Goal: Complete application form

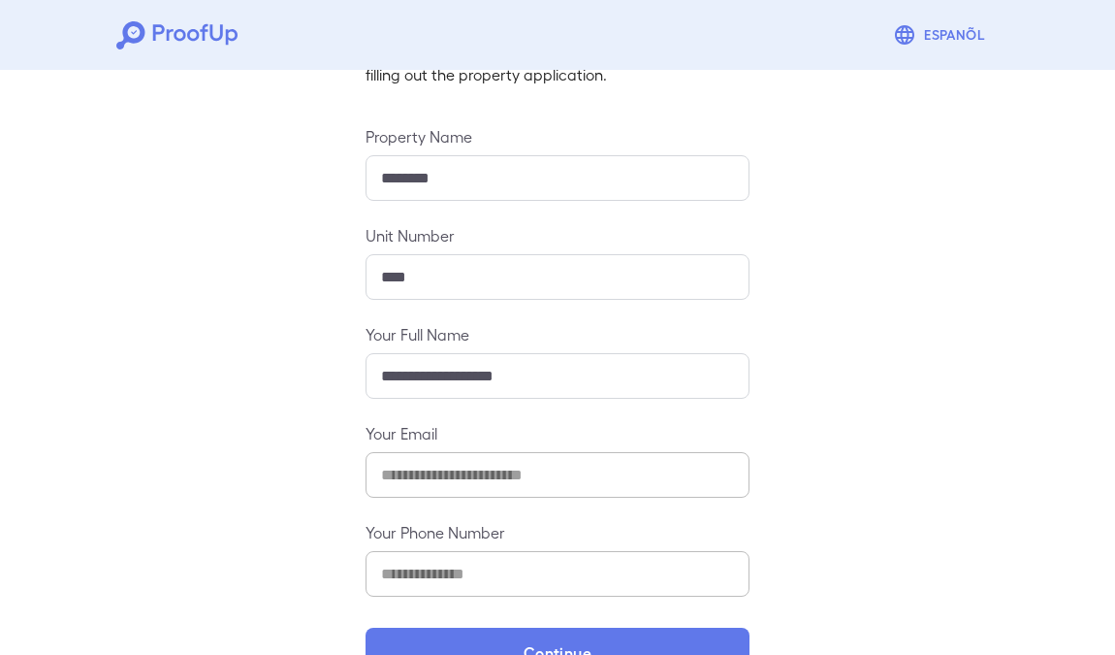
scroll to position [224, 0]
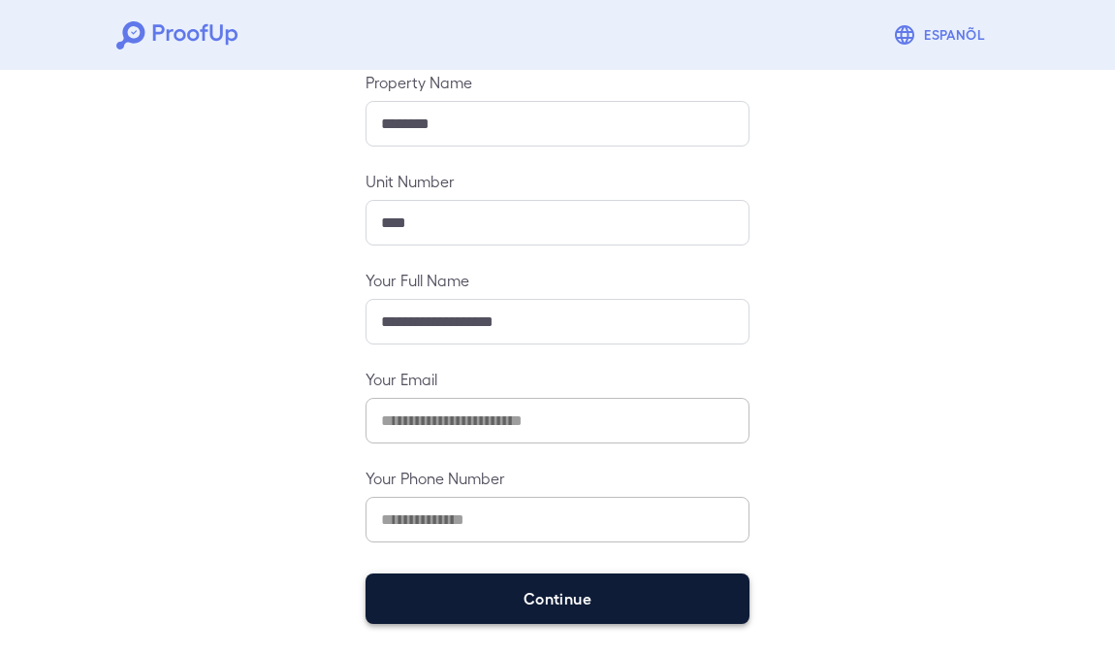
click at [606, 596] on button "Continue" at bounding box center [558, 598] width 384 height 50
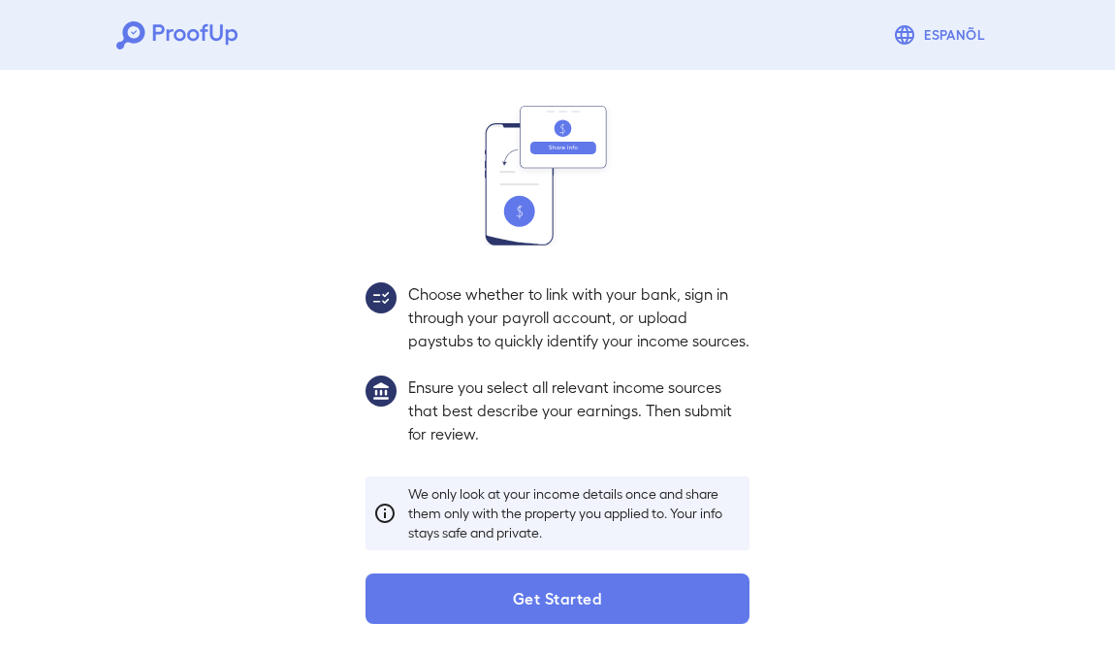
scroll to position [196, 0]
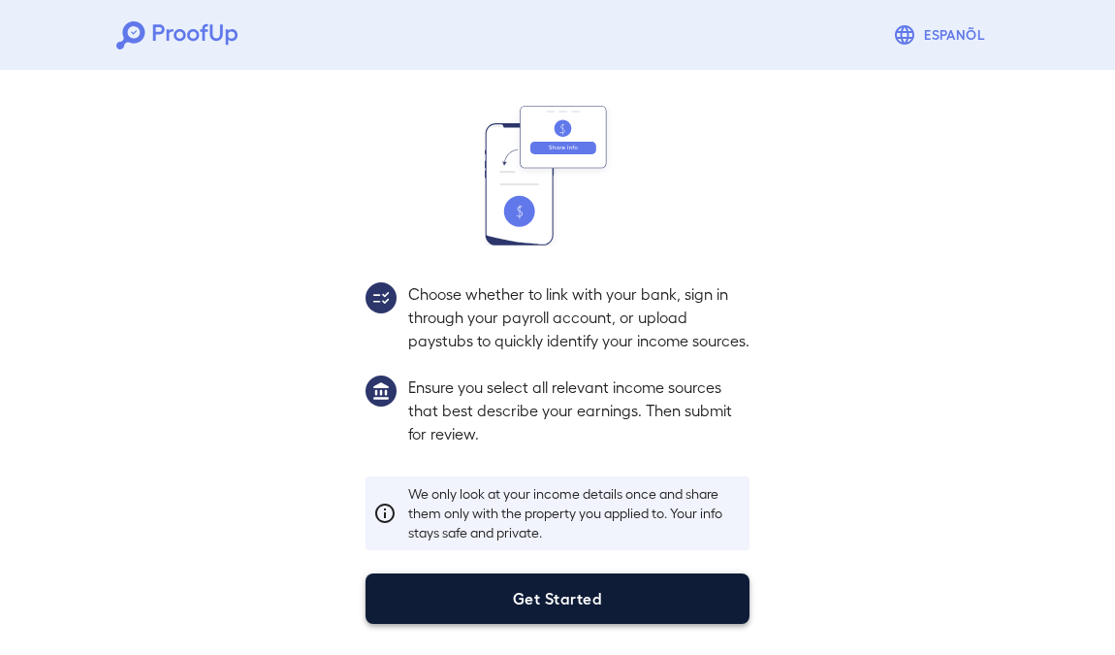
click at [633, 620] on button "Get Started" at bounding box center [558, 598] width 384 height 50
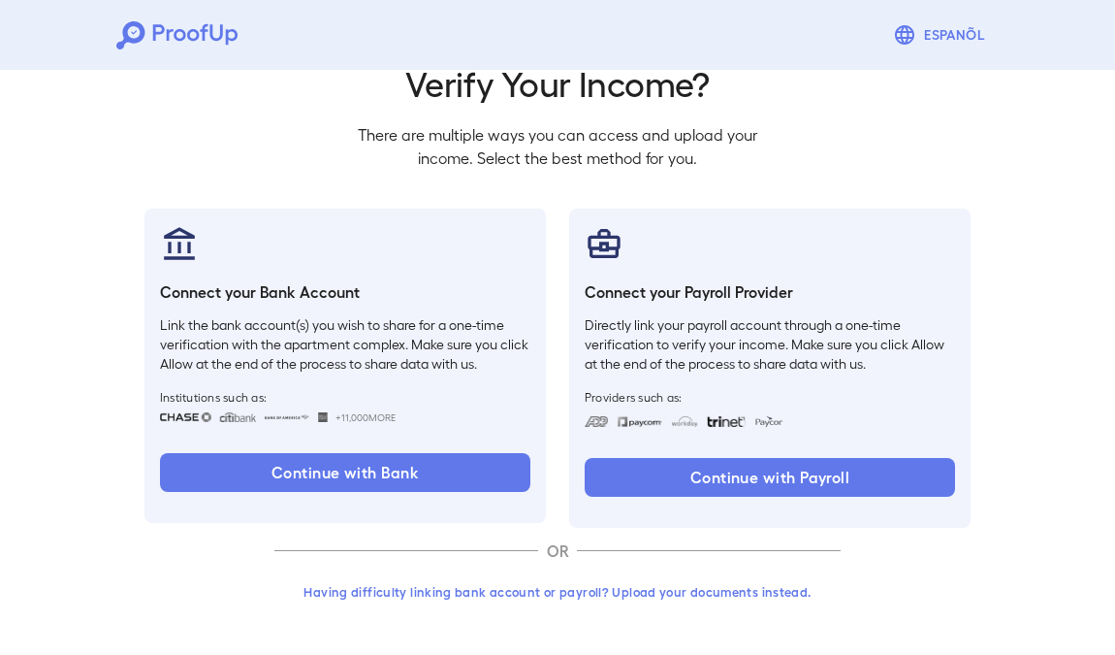
click at [667, 591] on button "Having difficulty linking bank account or payroll? Upload your documents instea…" at bounding box center [557, 591] width 566 height 35
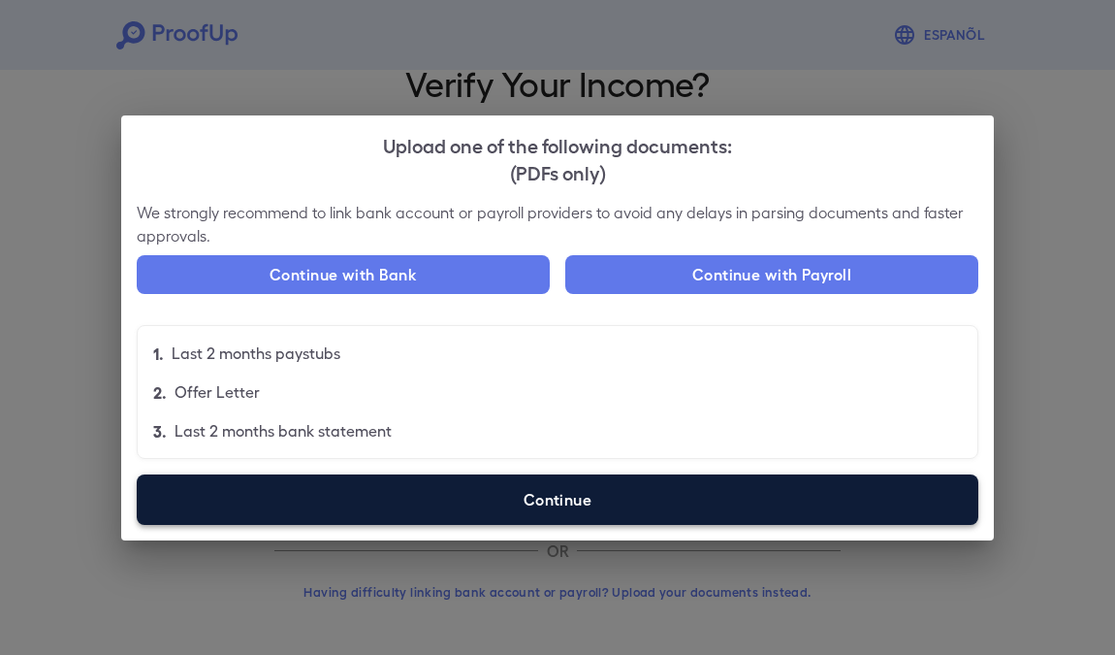
click at [680, 510] on label "Continue" at bounding box center [558, 499] width 842 height 50
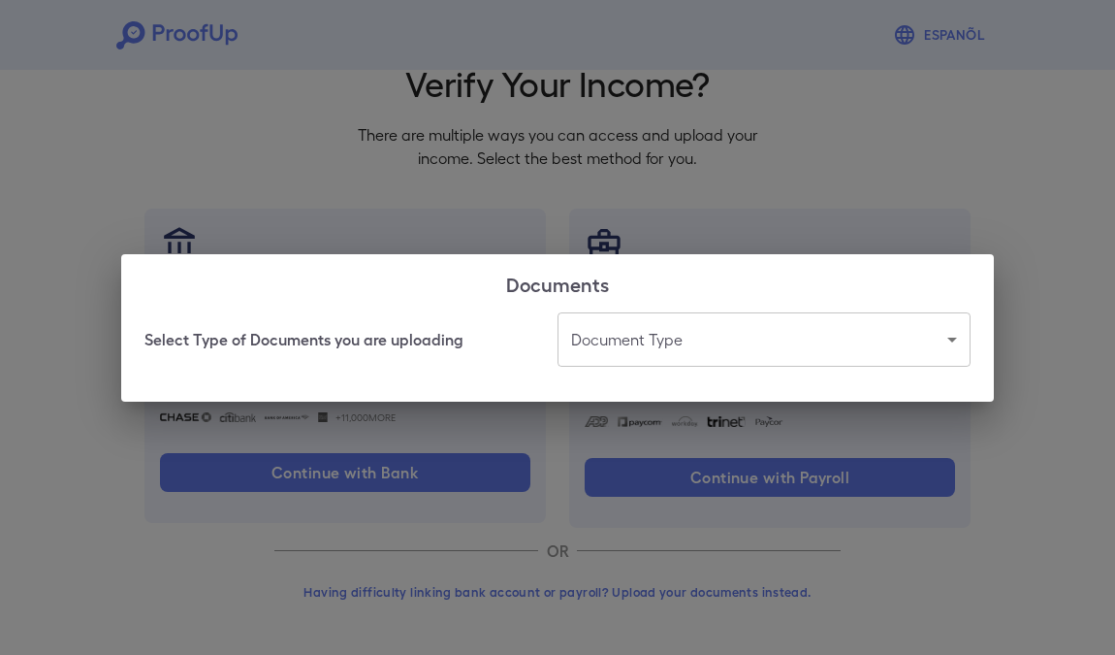
click at [694, 344] on body "Espanõl Go back How Would You Like to Verify Your Income? There are multiple wa…" at bounding box center [557, 284] width 1115 height 741
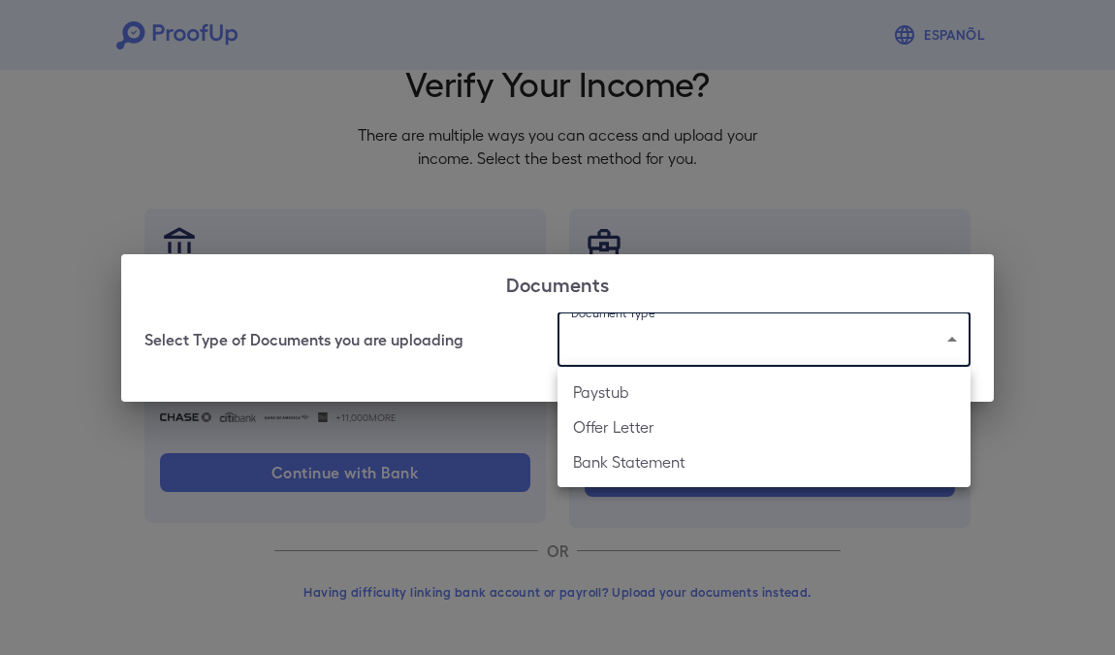
click at [677, 388] on li "Paystub" at bounding box center [764, 391] width 413 height 35
type input "*******"
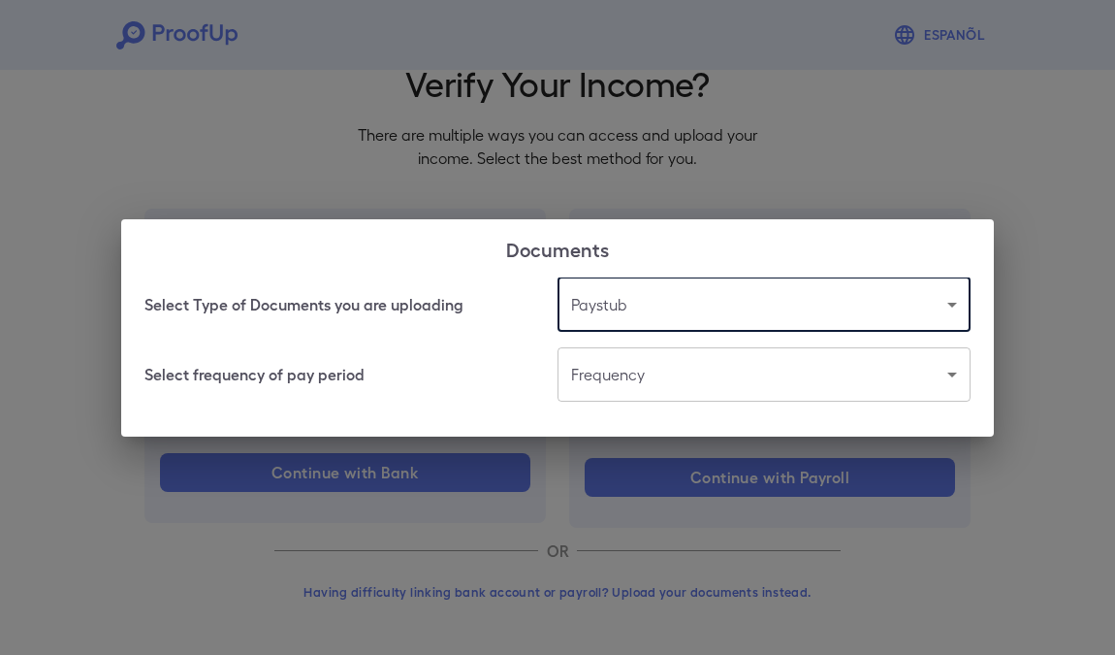
click at [689, 372] on body "Espanõl Go back How Would You Like to Verify Your Income? There are multiple wa…" at bounding box center [557, 284] width 1115 height 741
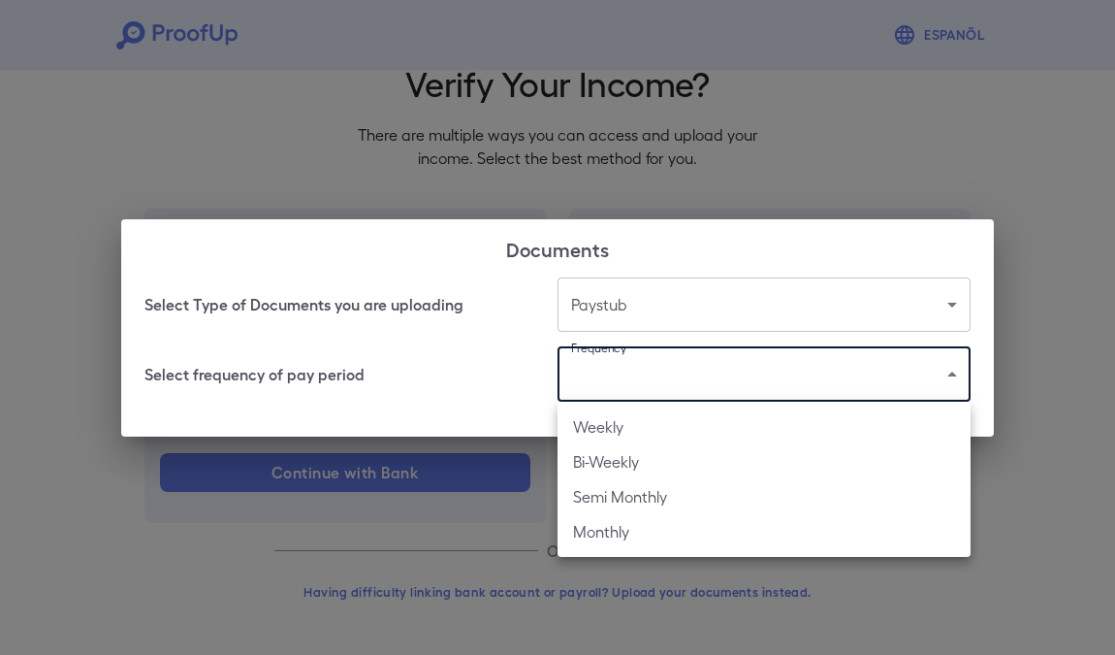
click at [655, 454] on li "Bi-Weekly" at bounding box center [764, 461] width 413 height 35
type input "*********"
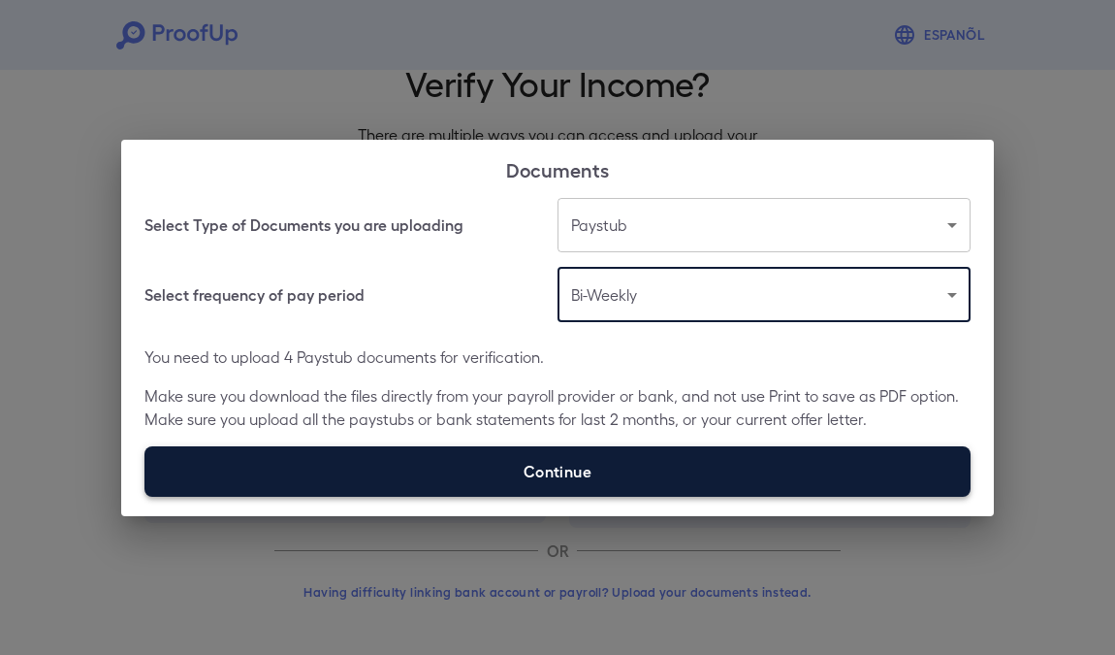
click at [662, 468] on label "Continue" at bounding box center [557, 471] width 826 height 50
click at [145, 495] on input "Continue" at bounding box center [144, 495] width 1 height 1
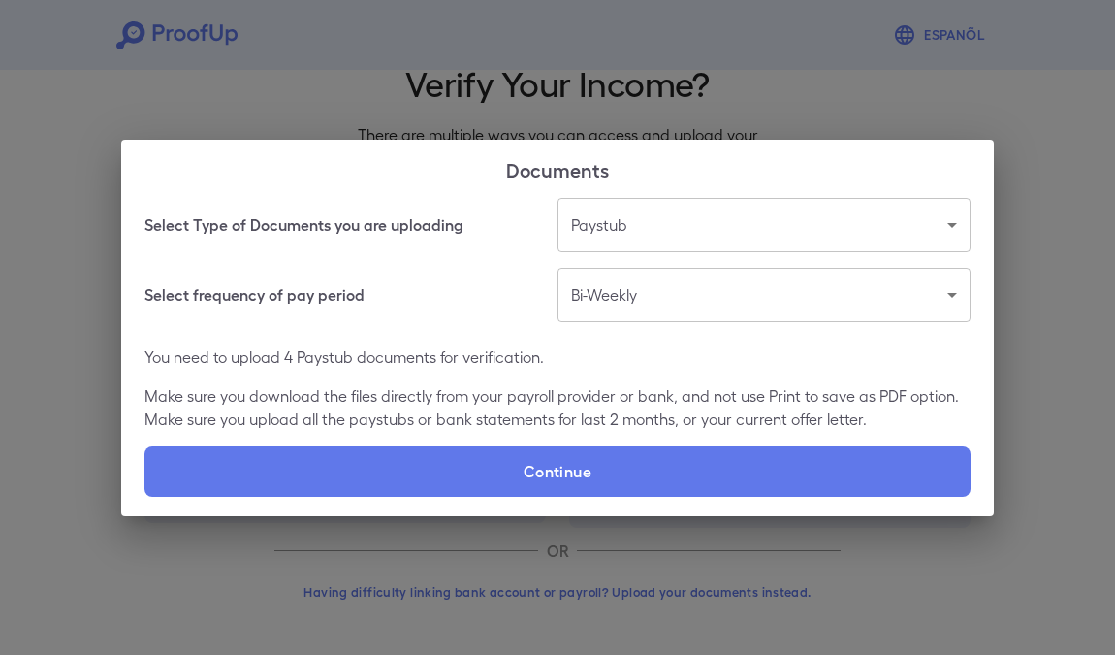
type input "**********"
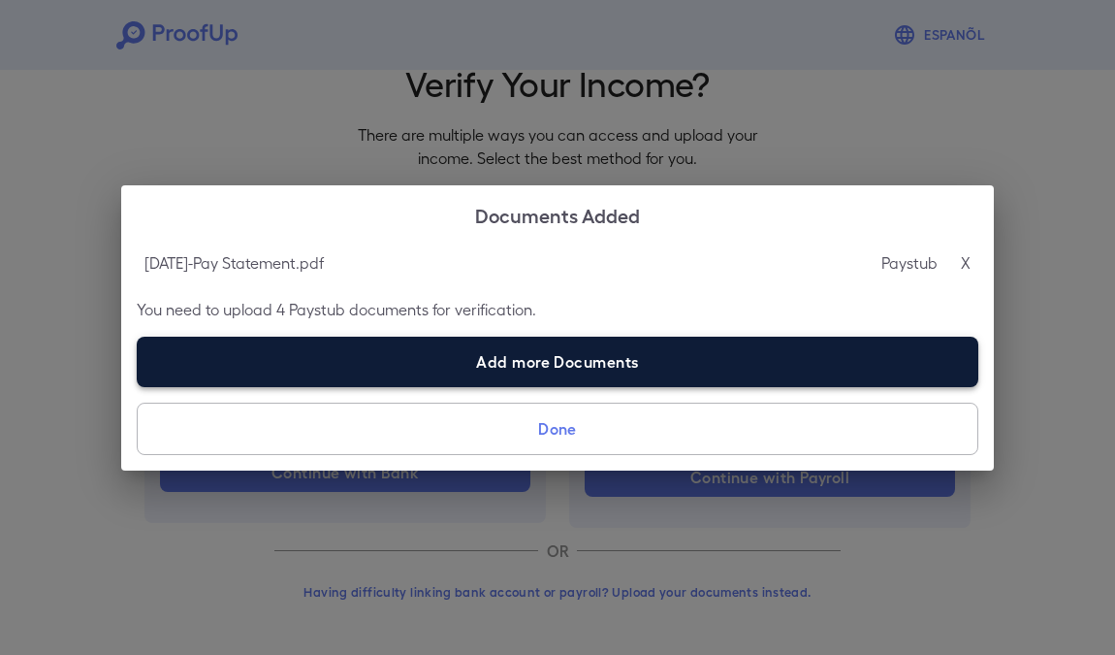
click at [768, 355] on label "Add more Documents" at bounding box center [558, 361] width 842 height 50
click at [138, 386] on input "Add more Documents" at bounding box center [137, 386] width 1 height 1
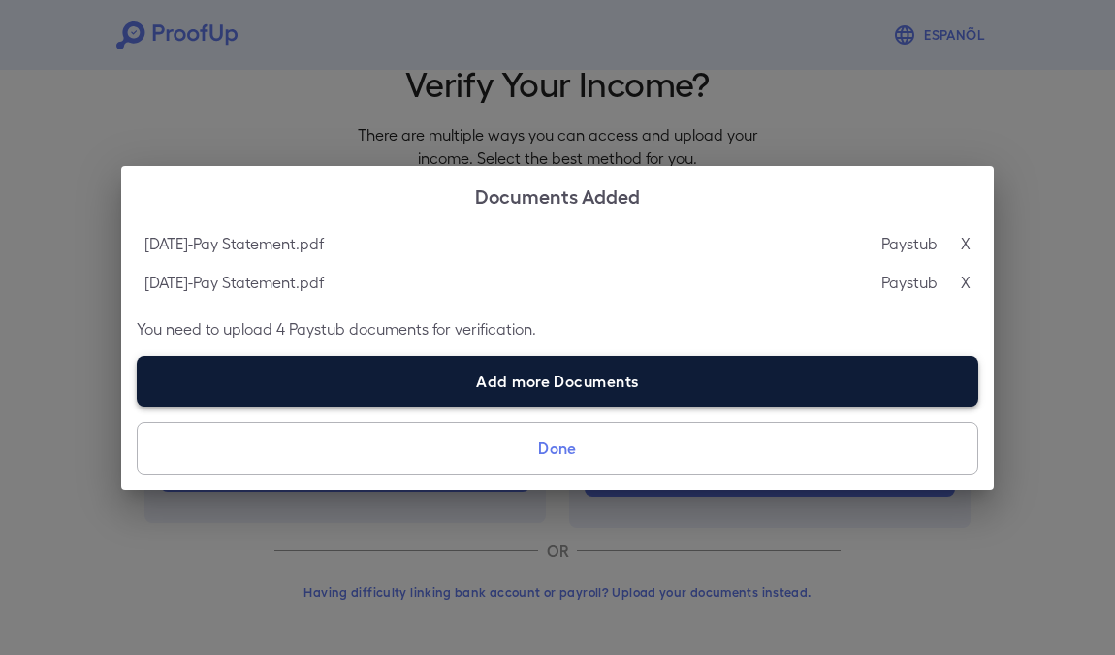
click at [655, 378] on label "Add more Documents" at bounding box center [558, 381] width 842 height 50
click at [138, 405] on input "Add more Documents" at bounding box center [137, 405] width 1 height 1
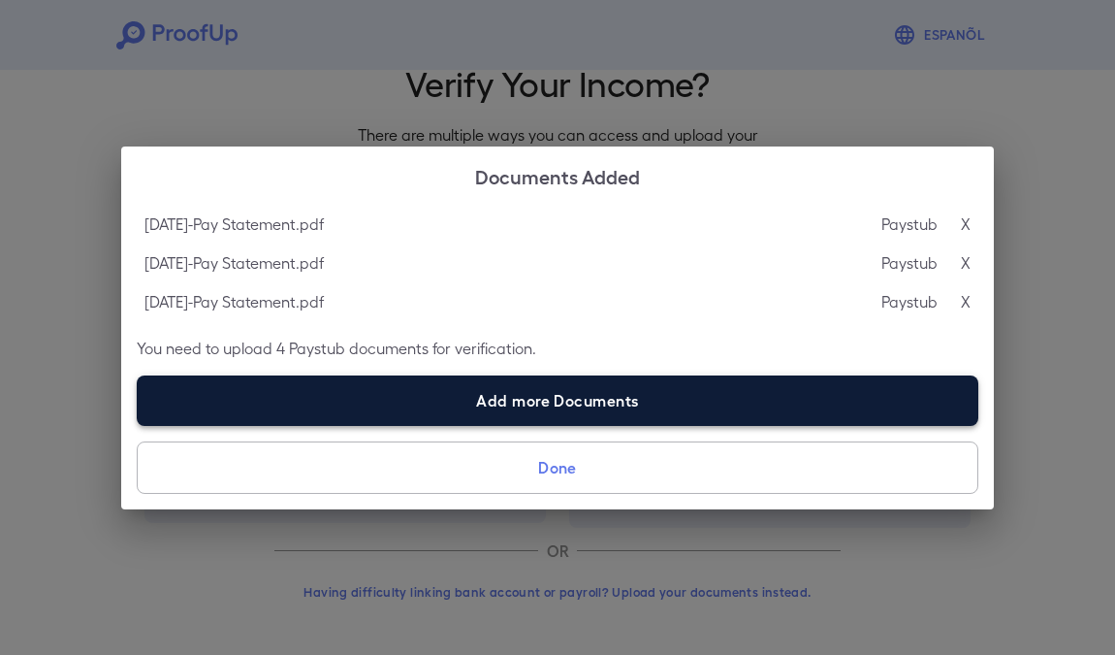
click at [649, 409] on label "Add more Documents" at bounding box center [558, 400] width 842 height 50
click at [138, 425] on input "Add more Documents" at bounding box center [137, 425] width 1 height 1
type input "**********"
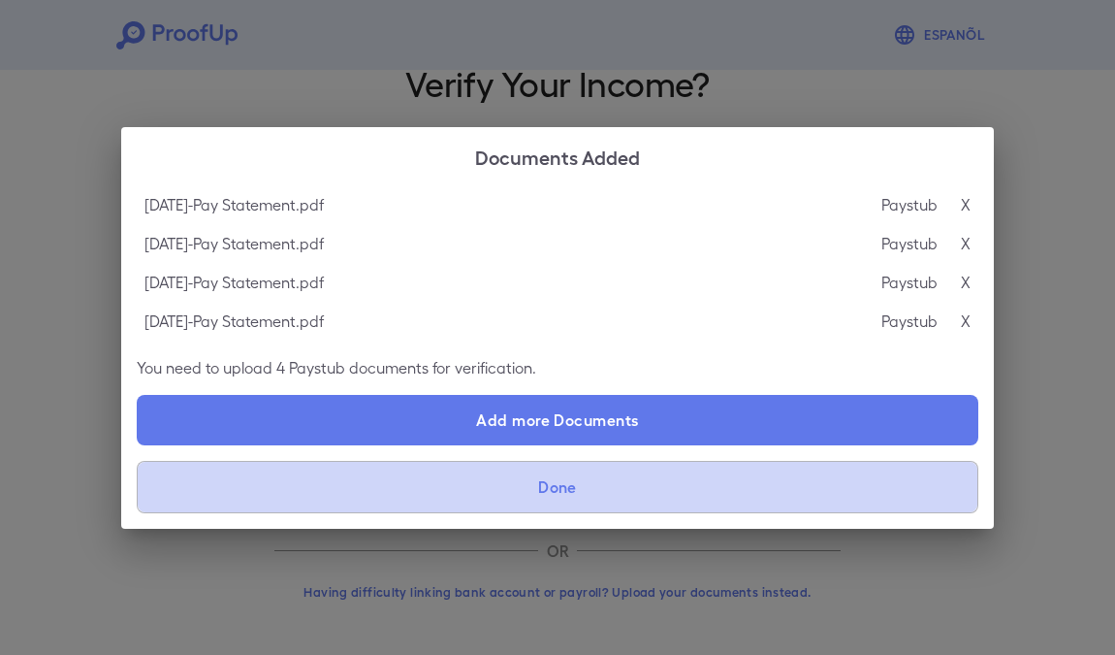
click at [624, 504] on button "Done" at bounding box center [558, 487] width 842 height 52
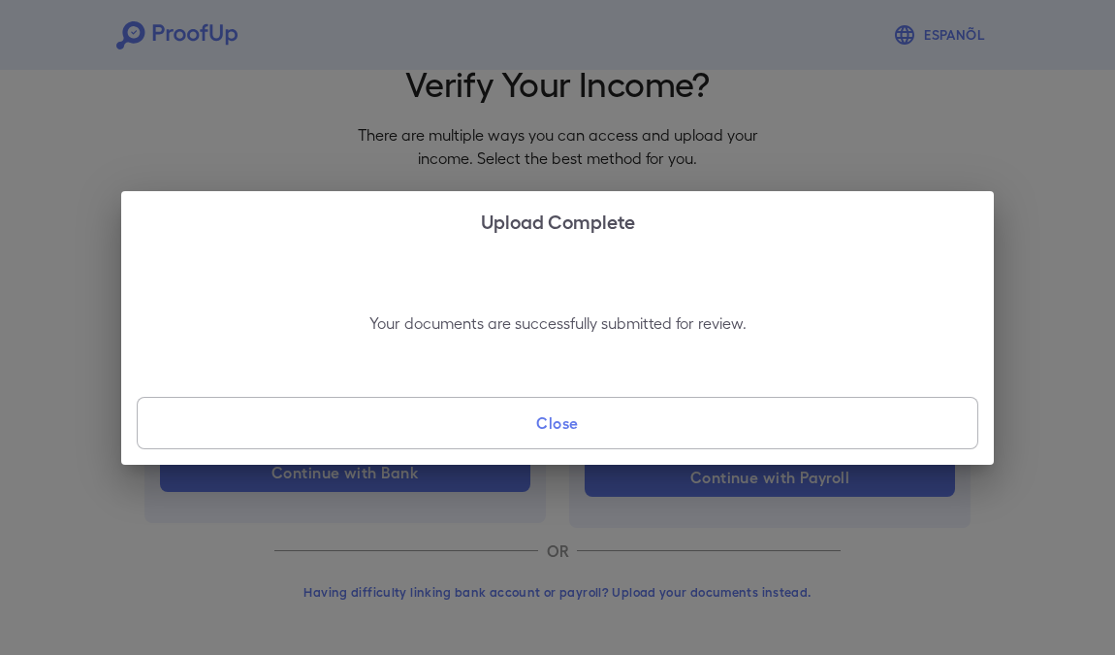
click at [603, 429] on button "Close" at bounding box center [558, 423] width 842 height 52
